Goal: Task Accomplishment & Management: Complete application form

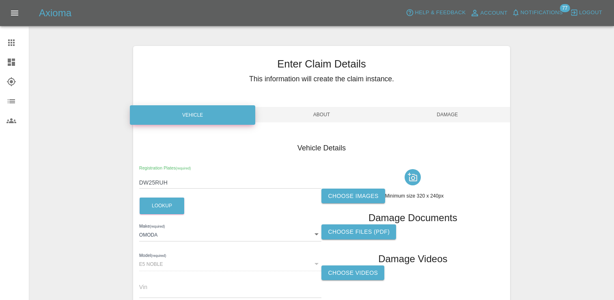
scroll to position [121, 0]
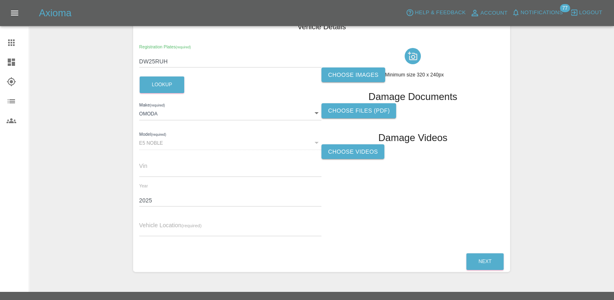
click at [359, 76] on label "Choose images" at bounding box center [353, 74] width 63 height 15
click at [0, 0] on input "Choose images" at bounding box center [0, 0] width 0 height 0
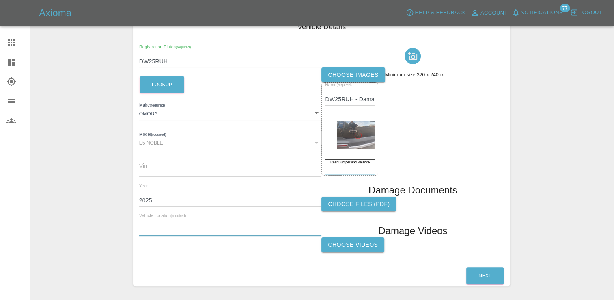
click at [223, 228] on input "text" at bounding box center [230, 230] width 183 height 12
paste input "[STREET_ADDRESS]"
type input "[STREET_ADDRESS]"
click at [487, 272] on button "Next" at bounding box center [484, 275] width 37 height 17
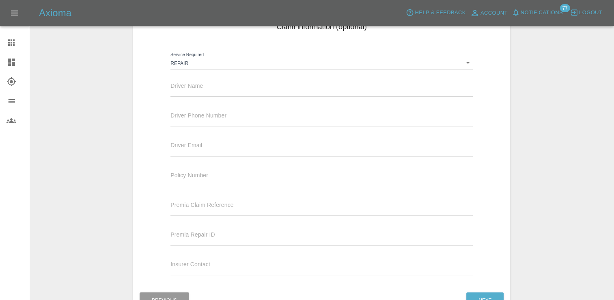
click at [217, 76] on div "Driver Name" at bounding box center [322, 85] width 302 height 23
click at [199, 97] on div "Driver Name" at bounding box center [321, 89] width 314 height 30
click at [202, 92] on input "text" at bounding box center [322, 91] width 302 height 12
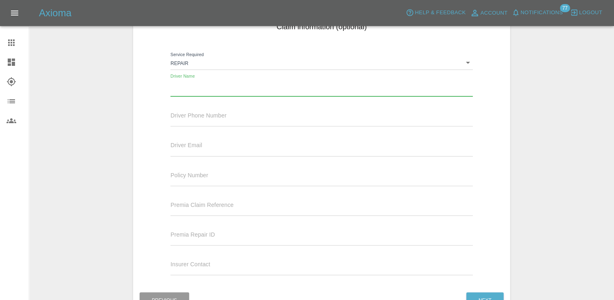
paste input "[PERSON_NAME]"
type input "[PERSON_NAME]"
click at [177, 113] on span "Driver Phone Number" at bounding box center [199, 115] width 56 height 6
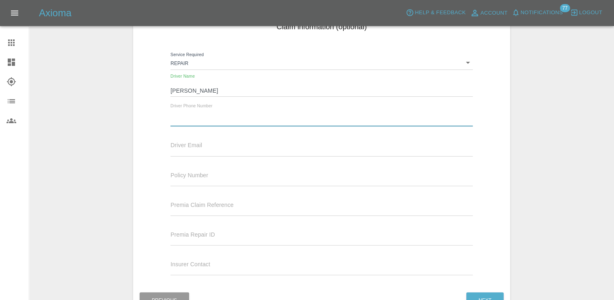
click at [212, 119] on input "text" at bounding box center [322, 120] width 302 height 12
paste input "07519404509"
type input "07519404509"
click at [224, 147] on input "text" at bounding box center [322, 150] width 302 height 12
paste input "[EMAIL_ADDRESS][DOMAIN_NAME]"
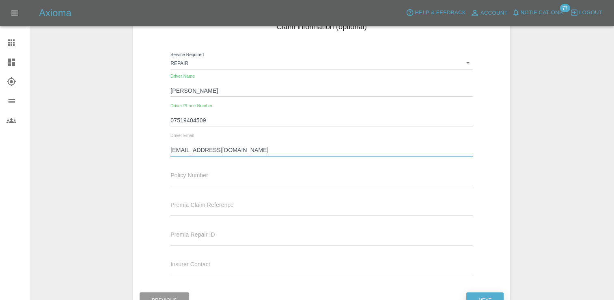
type input "[EMAIL_ADDRESS][DOMAIN_NAME]"
click at [482, 296] on button "Next" at bounding box center [484, 300] width 37 height 17
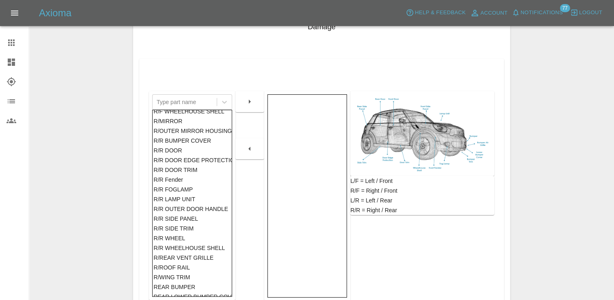
scroll to position [475, 0]
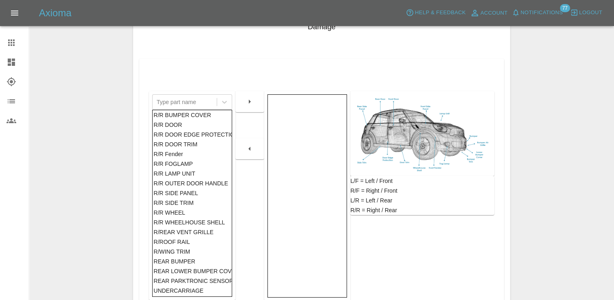
click at [180, 256] on div "REAR BUMPER" at bounding box center [191, 261] width 77 height 10
click at [246, 105] on icon "button" at bounding box center [250, 102] width 10 height 10
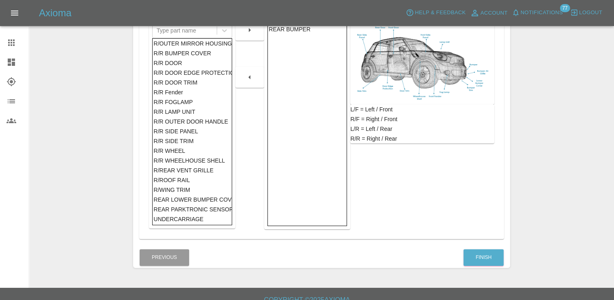
scroll to position [203, 0]
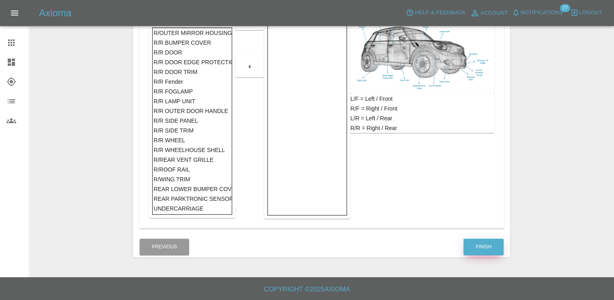
click at [479, 245] on button "Finish" at bounding box center [484, 246] width 40 height 17
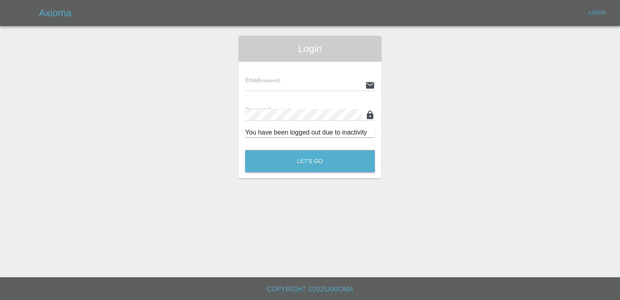
type input "[PERSON_NAME][EMAIL_ADDRESS][PERSON_NAME][DOMAIN_NAME]"
click at [318, 174] on div "Let's Go" at bounding box center [310, 159] width 131 height 30
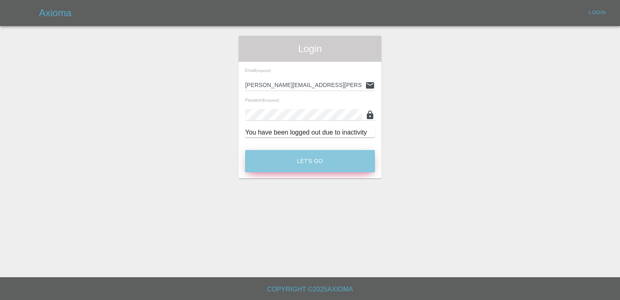
click at [322, 167] on button "Let's Go" at bounding box center [310, 161] width 130 height 22
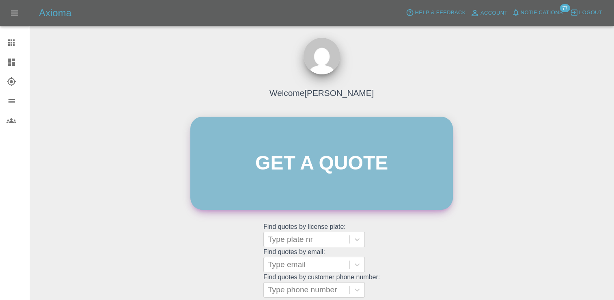
click at [326, 143] on link "Get a quote" at bounding box center [321, 163] width 263 height 93
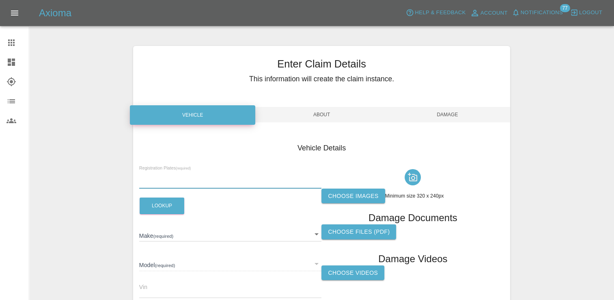
click at [194, 181] on input "text" at bounding box center [230, 183] width 183 height 12
paste input "DW25RUH"
type input "DW25RUH"
click at [160, 207] on button "Lookup" at bounding box center [162, 205] width 45 height 17
type input "OMODA"
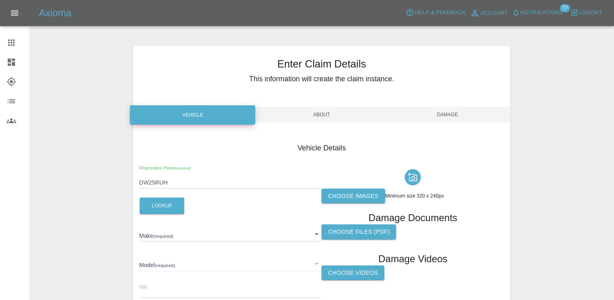
type input "E5 NOBLE"
type input "2025"
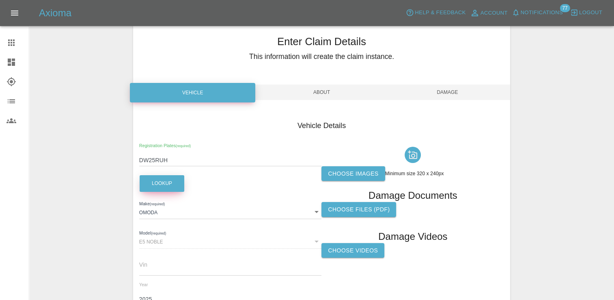
scroll to position [41, 0]
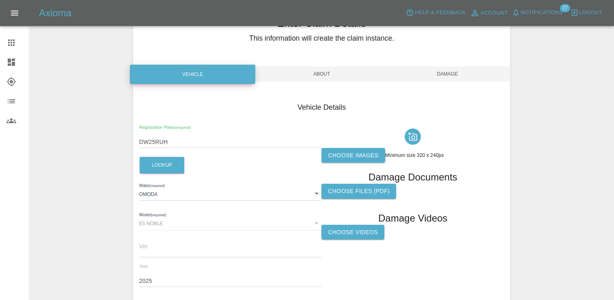
click at [340, 156] on label "Choose images" at bounding box center [353, 155] width 63 height 15
click at [0, 0] on input "Choose images" at bounding box center [0, 0] width 0 height 0
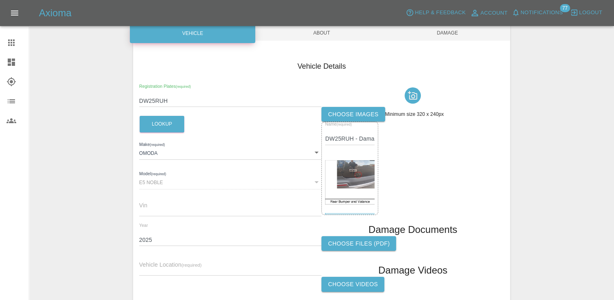
scroll to position [149, 0]
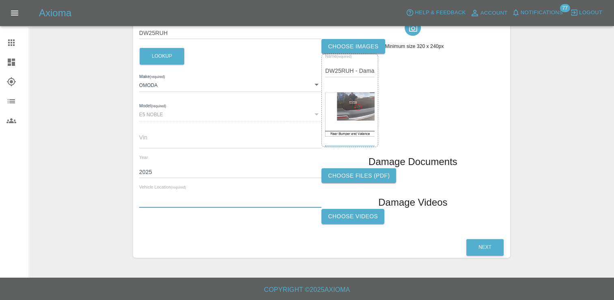
click at [239, 198] on input "text" at bounding box center [230, 202] width 183 height 12
paste input "[STREET_ADDRESS]"
type input "[STREET_ADDRESS]"
click at [484, 247] on button "Next" at bounding box center [484, 247] width 37 height 17
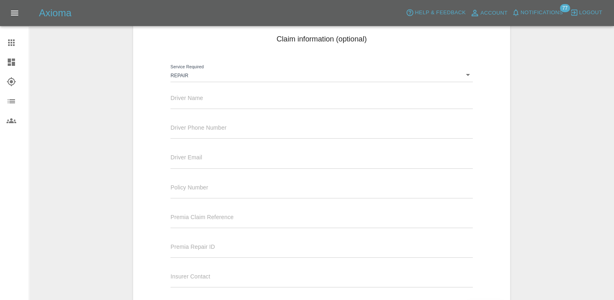
scroll to position [68, 0]
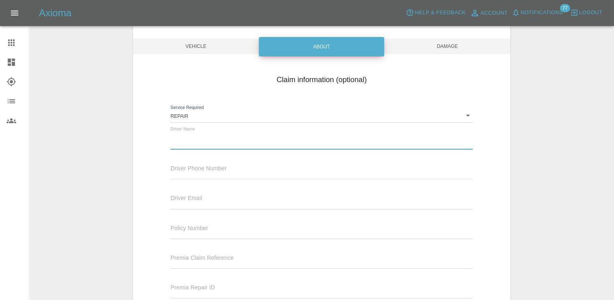
click at [192, 138] on input "text" at bounding box center [322, 144] width 302 height 12
paste input "[PERSON_NAME]"
type input "[PERSON_NAME]"
click at [218, 173] on input "text" at bounding box center [322, 173] width 302 height 12
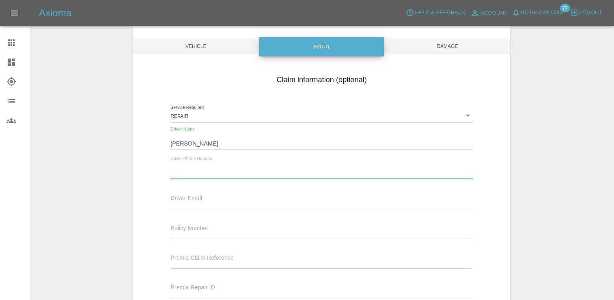
paste input "07519404509"
type input "07519404509"
click at [201, 201] on input "text" at bounding box center [322, 203] width 302 height 12
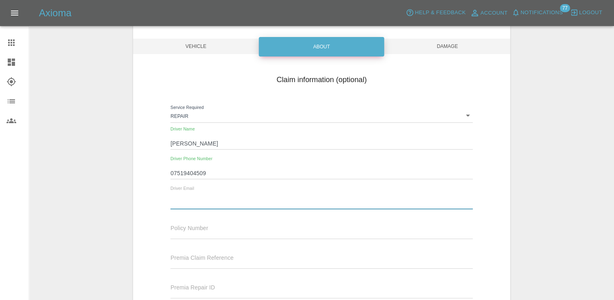
paste input "[EMAIL_ADDRESS][DOMAIN_NAME]"
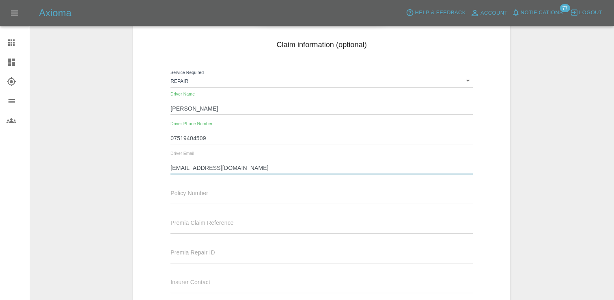
scroll to position [174, 0]
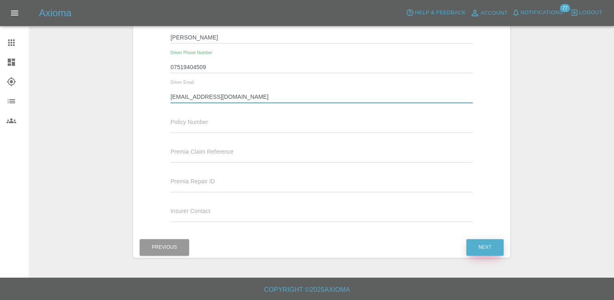
type input "[EMAIL_ADDRESS][DOMAIN_NAME]"
click at [494, 255] on button "Next" at bounding box center [484, 247] width 37 height 17
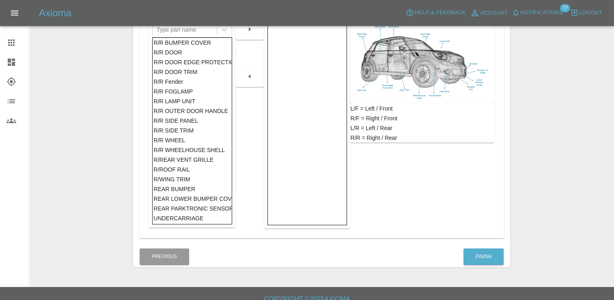
scroll to position [203, 0]
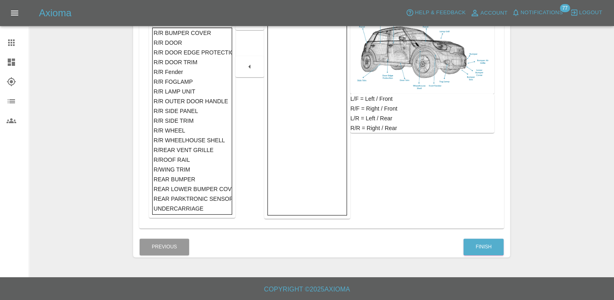
click at [184, 176] on div "REAR BUMPER" at bounding box center [191, 179] width 77 height 10
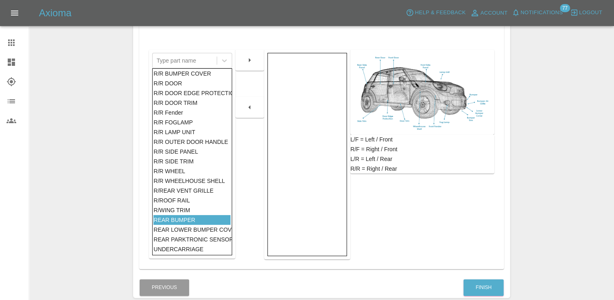
click at [253, 67] on div at bounding box center [249, 60] width 29 height 21
click at [251, 64] on icon "button" at bounding box center [250, 60] width 10 height 10
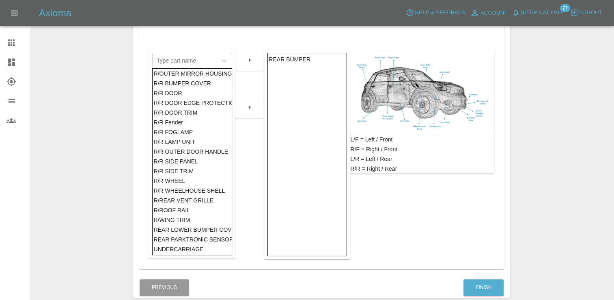
scroll to position [465, 0]
click at [472, 283] on button "Finish" at bounding box center [484, 287] width 40 height 17
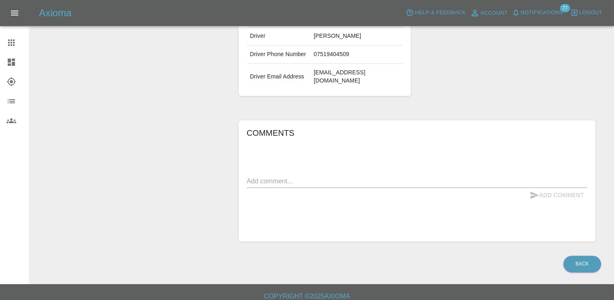
scroll to position [220, 0]
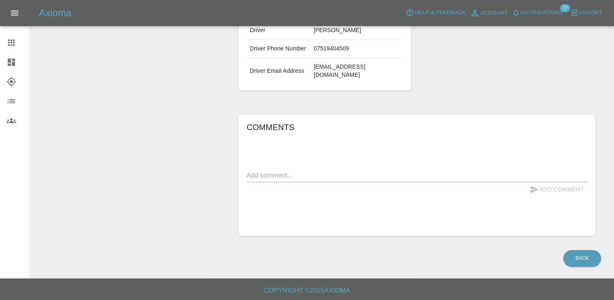
click at [304, 173] on textarea at bounding box center [417, 175] width 341 height 9
type textarea "D"
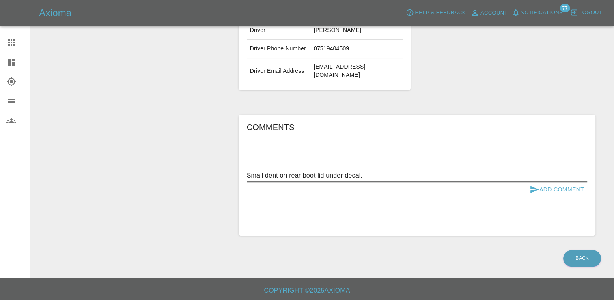
type textarea "Small dent on rear boot lid under decal."
drag, startPoint x: 539, startPoint y: 180, endPoint x: 544, endPoint y: 186, distance: 7.2
click at [539, 180] on div "Small dent on rear boot lid under decal. x" at bounding box center [417, 175] width 341 height 13
click at [544, 186] on button "Add Comment" at bounding box center [557, 189] width 61 height 15
